Goal: Information Seeking & Learning: Understand process/instructions

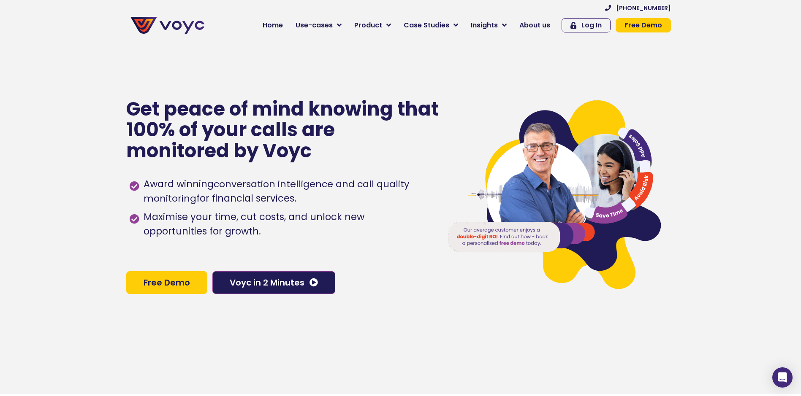
drag, startPoint x: 544, startPoint y: 29, endPoint x: 698, endPoint y: 153, distance: 197.6
click at [544, 29] on span "About us" at bounding box center [534, 25] width 31 height 10
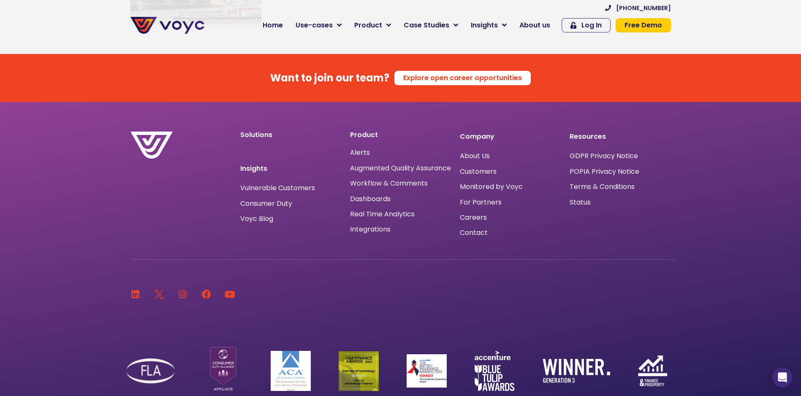
scroll to position [5125, 0]
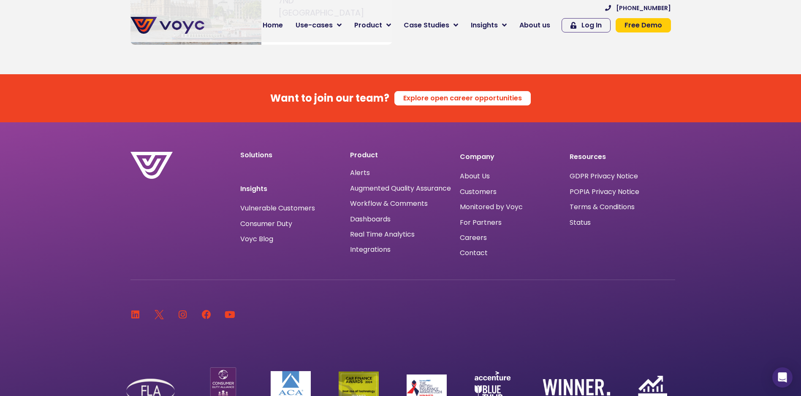
click at [470, 152] on p "Company" at bounding box center [510, 157] width 101 height 10
click at [472, 176] on span "About Us" at bounding box center [475, 176] width 30 height 0
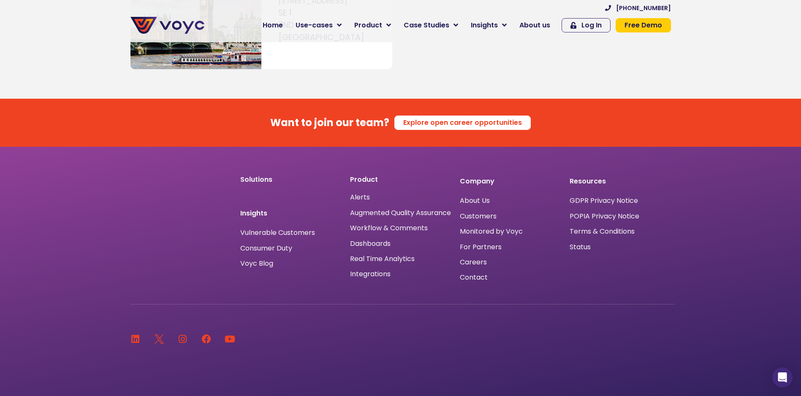
scroll to position [5156, 0]
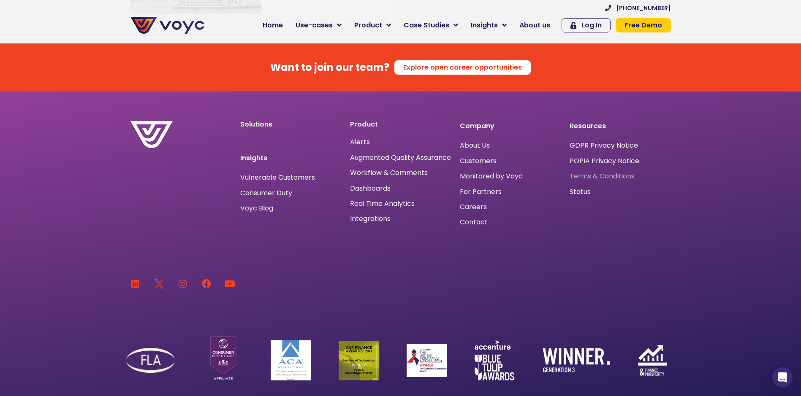
click at [588, 176] on span "Terms & Conditions" at bounding box center [602, 176] width 65 height 0
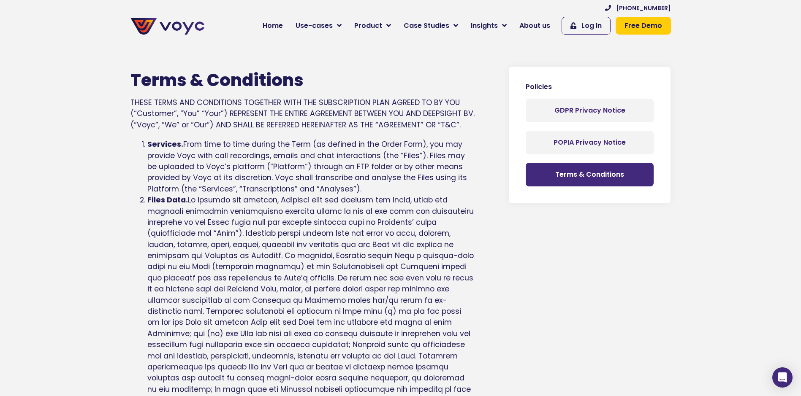
click at [453, 273] on li "Files Data. https://www.voyc.ai/gdprprivacynotice )." at bounding box center [311, 317] width 328 height 245
